Goal: Navigation & Orientation: Understand site structure

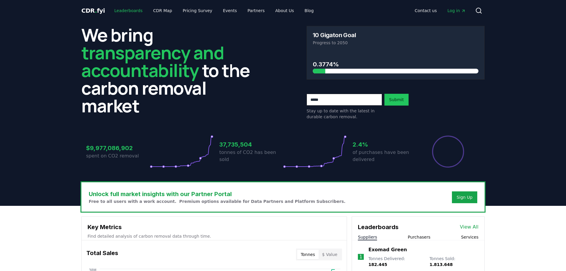
click at [125, 11] on link "Leaderboards" at bounding box center [129, 10] width 38 height 11
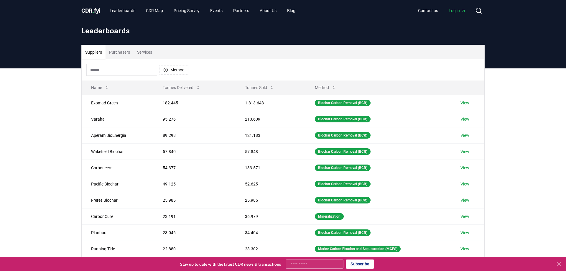
click at [118, 53] on button "Purchasers" at bounding box center [119, 52] width 28 height 14
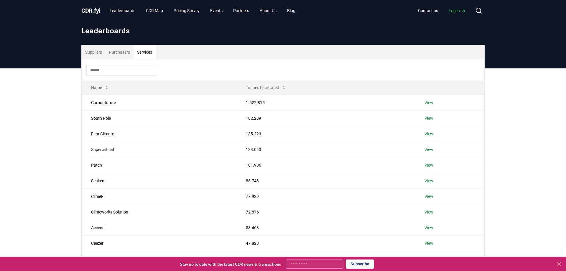
click at [151, 53] on button "Services" at bounding box center [144, 52] width 22 height 14
click at [87, 9] on span "CDR . fyi" at bounding box center [90, 10] width 19 height 7
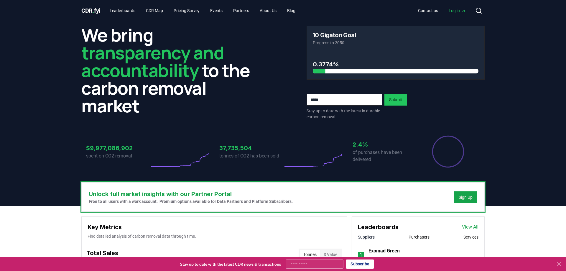
scroll to position [120, 0]
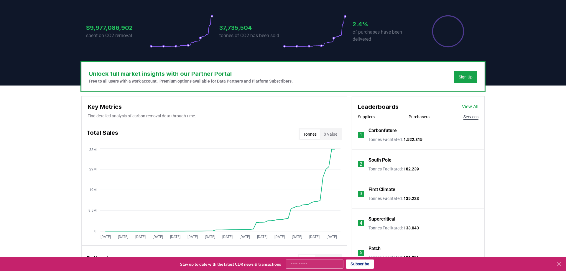
click at [470, 117] on button "Services" at bounding box center [470, 117] width 15 height 6
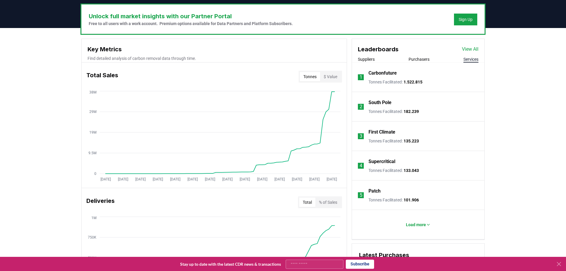
scroll to position [180, 0]
